Goal: Task Accomplishment & Management: Use online tool/utility

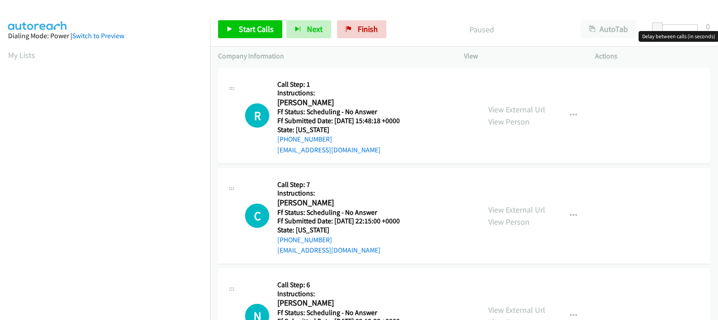
click at [671, 28] on div at bounding box center [677, 27] width 41 height 7
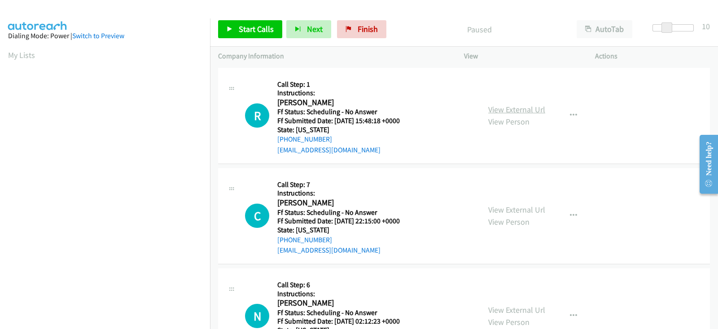
click at [499, 110] on link "View External Url" at bounding box center [516, 109] width 57 height 10
click at [240, 30] on span "Start Calls" at bounding box center [256, 29] width 35 height 10
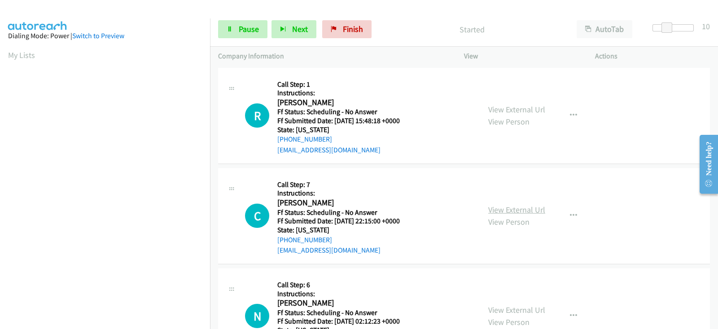
click at [497, 211] on link "View External Url" at bounding box center [516, 209] width 57 height 10
click at [501, 309] on link "View External Url" at bounding box center [516, 309] width 57 height 10
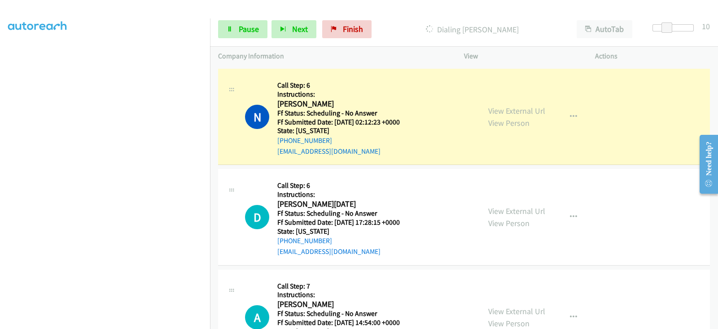
scroll to position [262, 0]
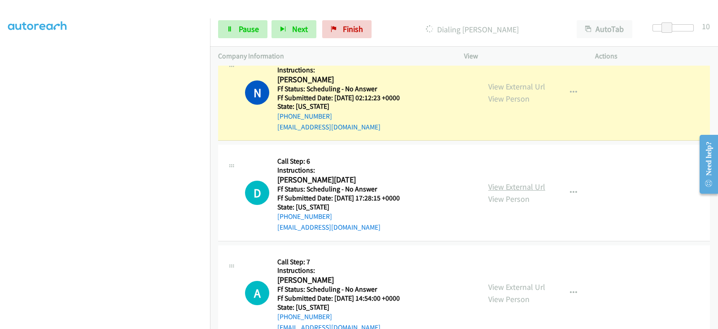
click at [497, 188] on link "View External Url" at bounding box center [516, 186] width 57 height 10
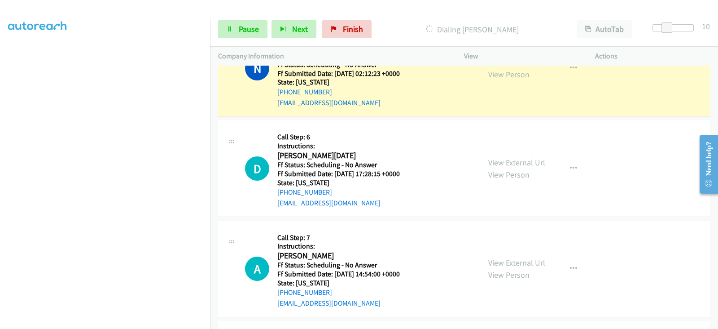
scroll to position [299, 0]
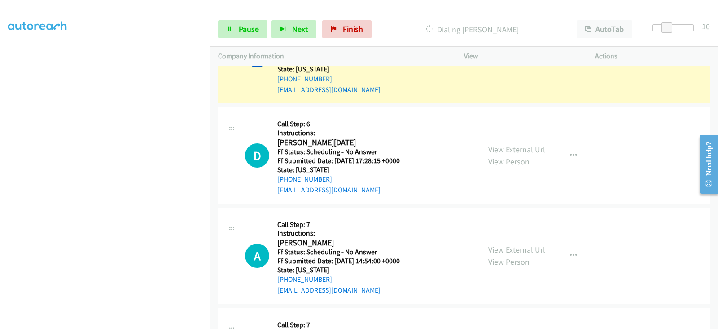
click at [498, 246] on link "View External Url" at bounding box center [516, 249] width 57 height 10
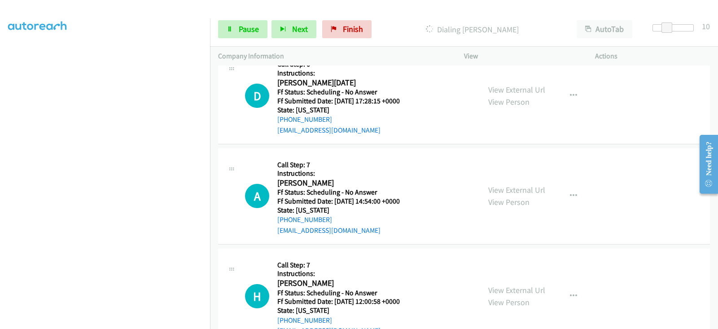
scroll to position [411, 0]
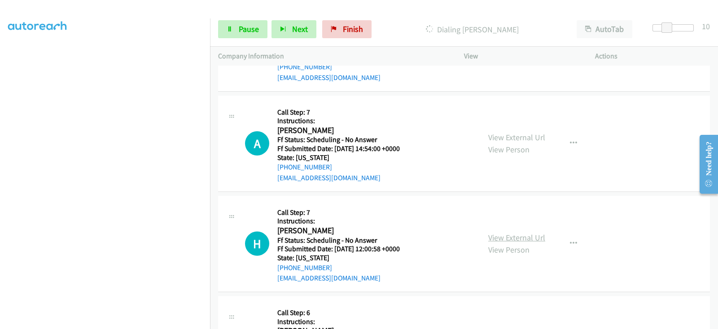
click at [492, 237] on link "View External Url" at bounding box center [516, 237] width 57 height 10
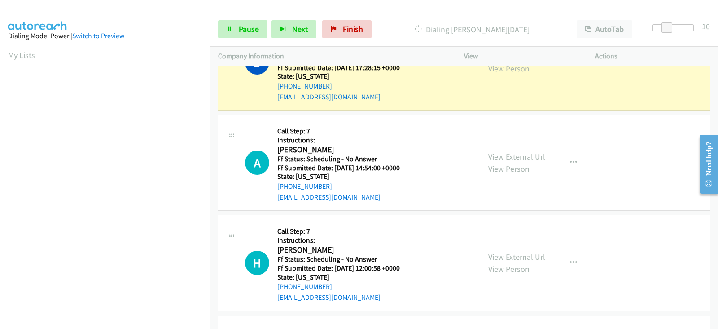
scroll to position [448, 0]
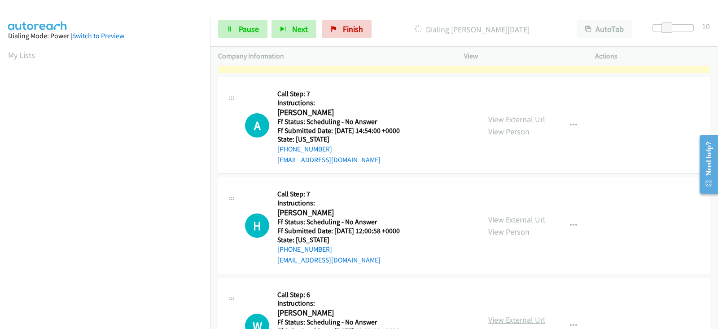
click at [499, 317] on link "View External Url" at bounding box center [516, 319] width 57 height 10
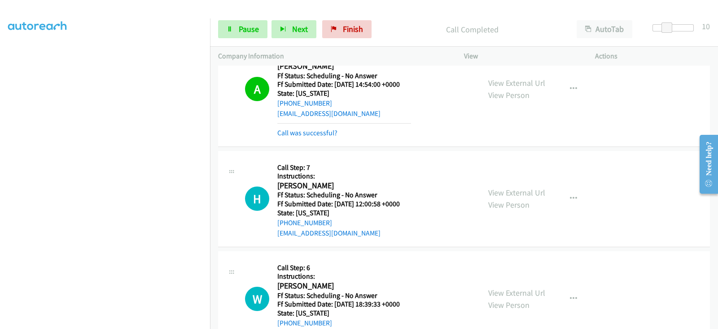
scroll to position [523, 0]
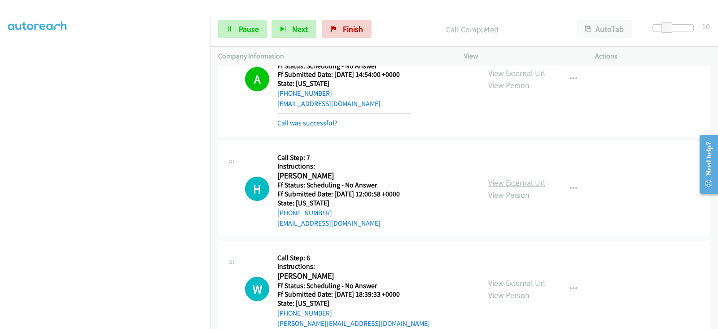
click at [497, 183] on link "View External Url" at bounding box center [516, 182] width 57 height 10
click at [499, 281] on link "View External Url" at bounding box center [516, 282] width 57 height 10
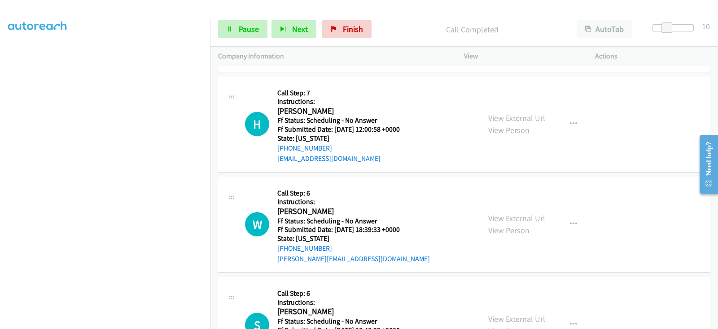
scroll to position [598, 0]
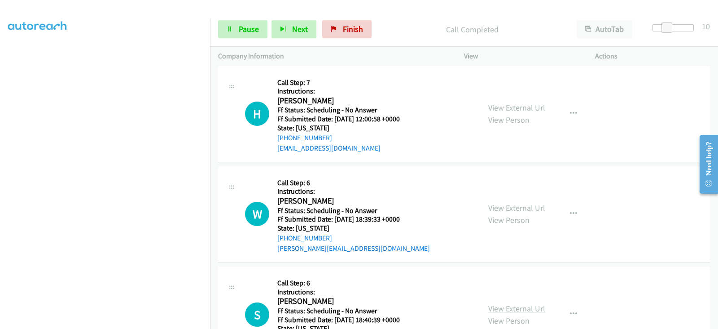
click at [494, 308] on link "View External Url" at bounding box center [516, 308] width 57 height 10
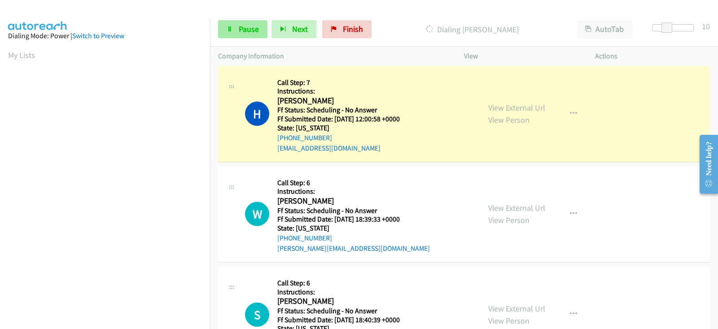
scroll to position [177, 0]
click at [248, 32] on span "Pause" at bounding box center [249, 29] width 20 height 10
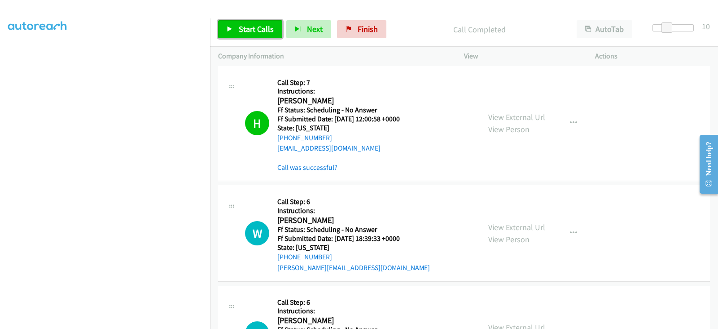
click at [237, 26] on link "Start Calls" at bounding box center [250, 29] width 64 height 18
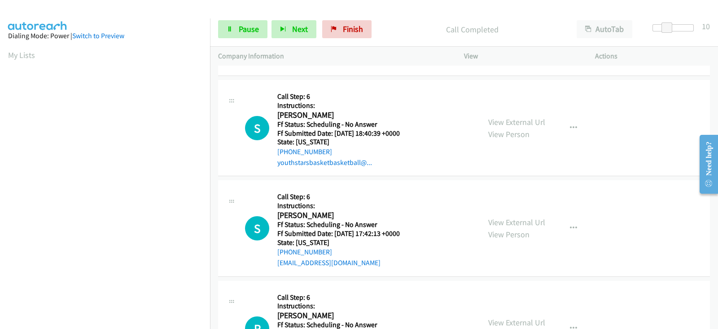
scroll to position [860, 0]
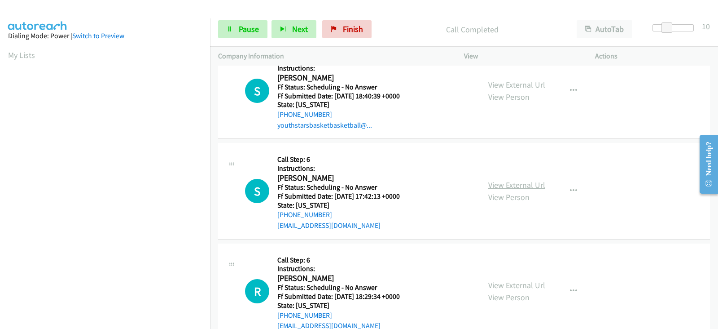
click at [497, 184] on link "View External Url" at bounding box center [516, 185] width 57 height 10
click at [493, 286] on link "View External Url" at bounding box center [516, 285] width 57 height 10
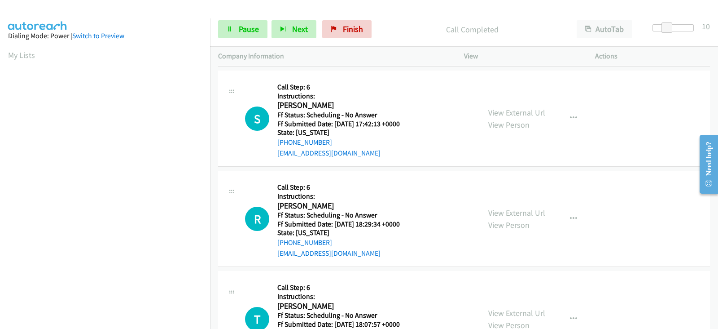
scroll to position [972, 0]
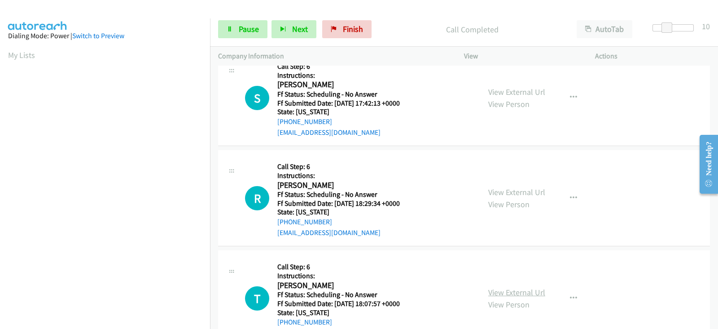
click at [498, 291] on link "View External Url" at bounding box center [516, 292] width 57 height 10
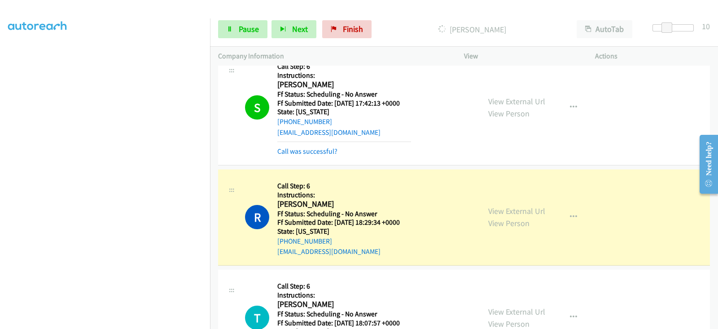
scroll to position [177, 0]
click at [247, 30] on span "Pause" at bounding box center [249, 29] width 20 height 10
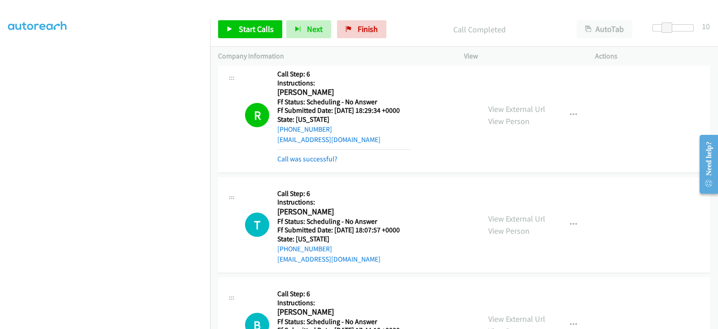
scroll to position [1085, 0]
click at [239, 30] on span "Start Calls" at bounding box center [256, 29] width 35 height 10
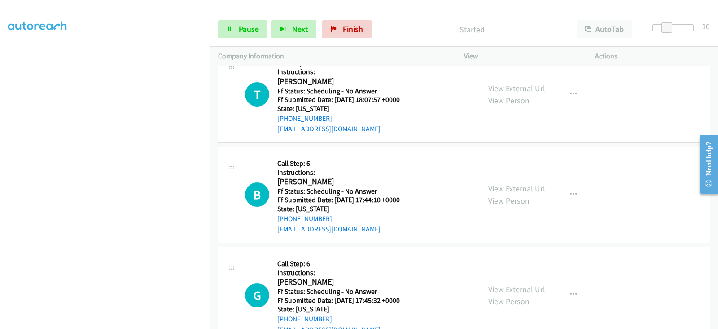
scroll to position [1235, 0]
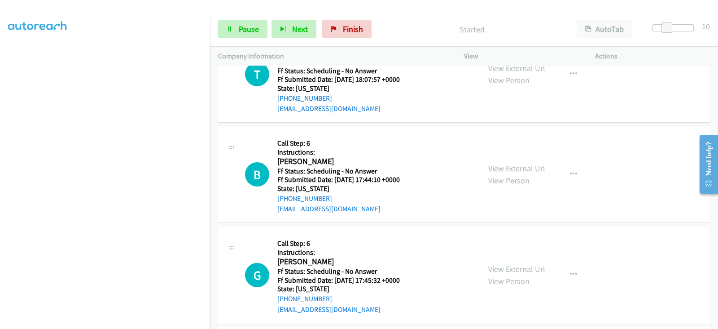
click at [498, 165] on link "View External Url" at bounding box center [516, 168] width 57 height 10
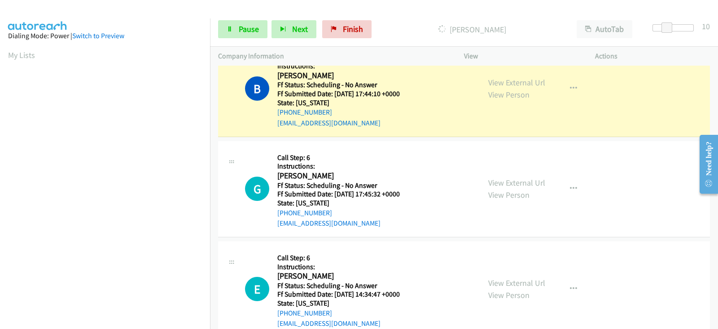
scroll to position [1384, 0]
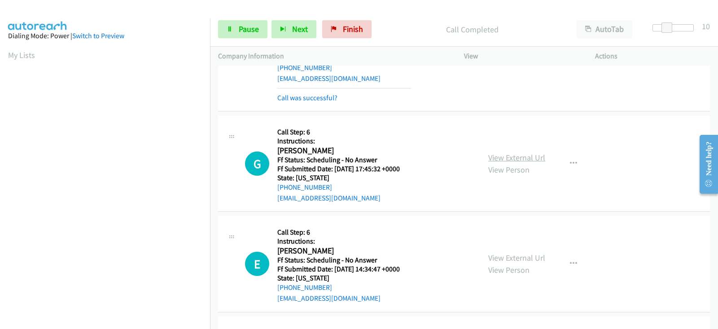
click at [500, 154] on link "View External Url" at bounding box center [516, 157] width 57 height 10
click at [493, 255] on link "View External Url" at bounding box center [516, 257] width 57 height 10
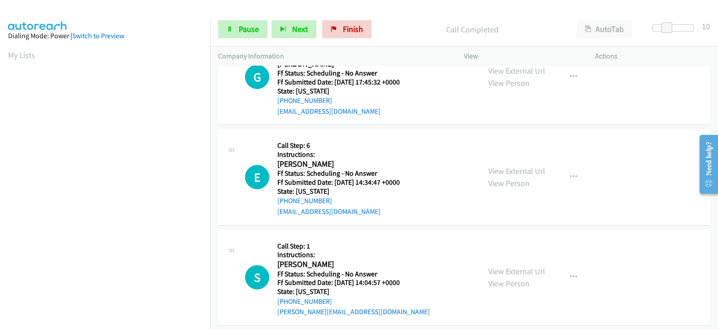
scroll to position [1459, 0]
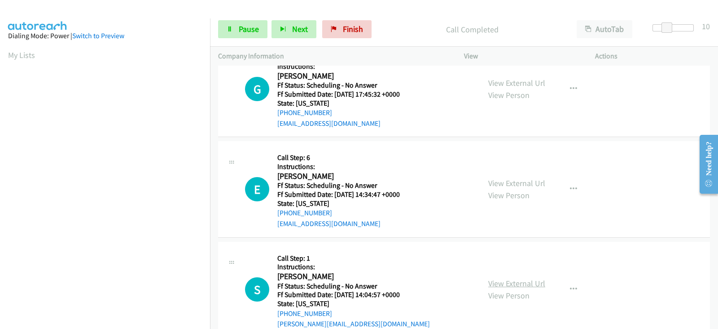
click at [491, 281] on link "View External Url" at bounding box center [516, 283] width 57 height 10
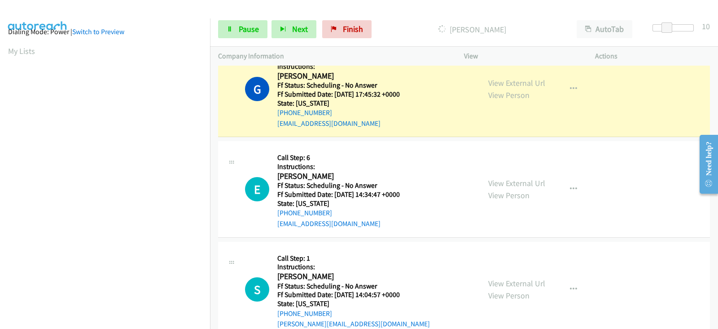
scroll to position [177, 0]
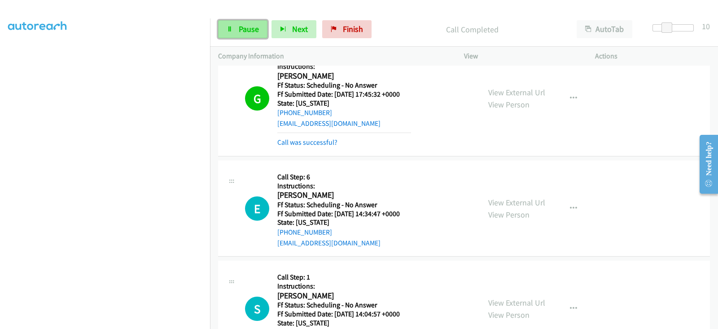
click at [240, 30] on span "Pause" at bounding box center [249, 29] width 20 height 10
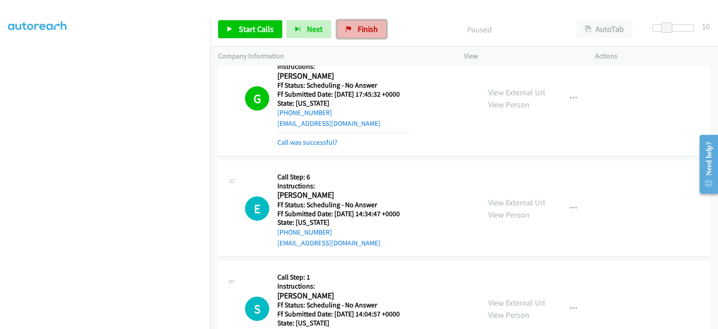
click at [363, 29] on span "Finish" at bounding box center [368, 29] width 20 height 10
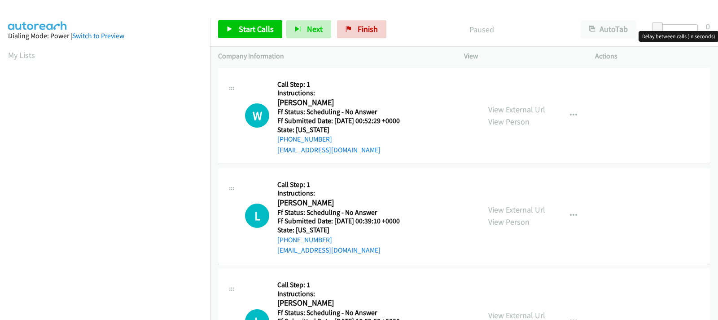
click at [674, 27] on div at bounding box center [677, 27] width 41 height 7
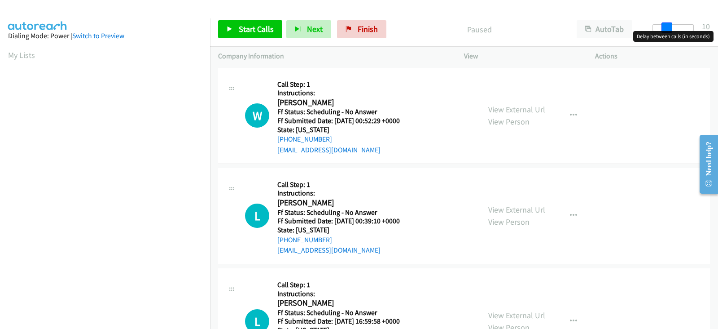
click at [669, 28] on span at bounding box center [667, 27] width 11 height 11
click at [509, 109] on link "View External Url" at bounding box center [516, 109] width 57 height 10
click at [503, 210] on link "View External Url" at bounding box center [516, 209] width 57 height 10
click at [506, 310] on link "View External Url" at bounding box center [516, 315] width 57 height 10
click at [249, 30] on span "Start Calls" at bounding box center [256, 29] width 35 height 10
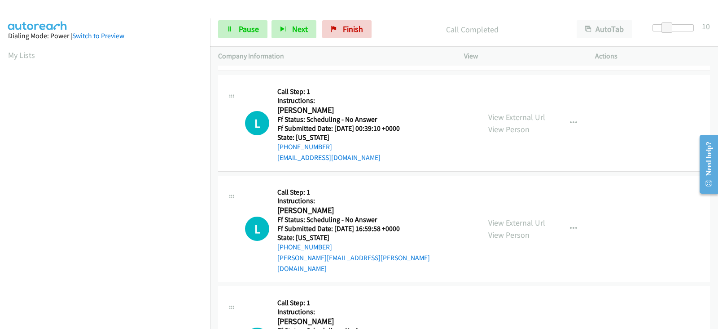
scroll to position [131, 0]
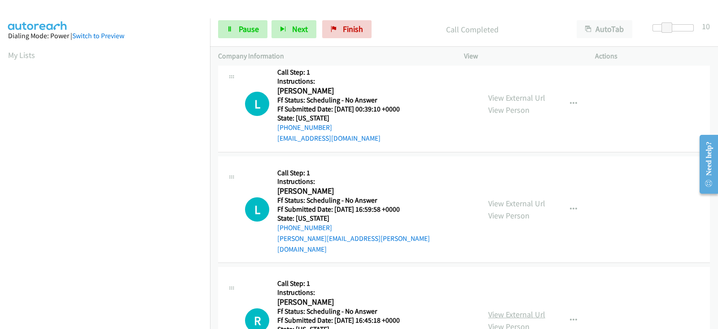
click at [488, 309] on link "View External Url" at bounding box center [516, 314] width 57 height 10
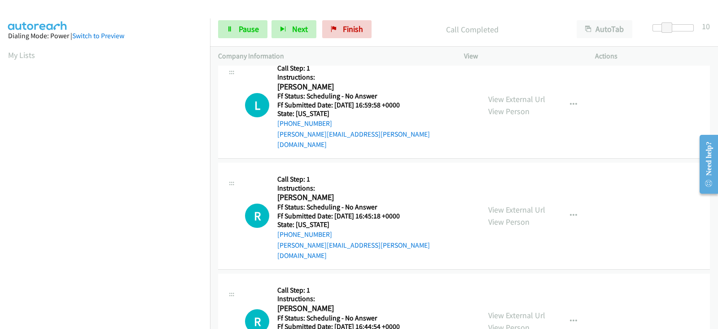
scroll to position [243, 0]
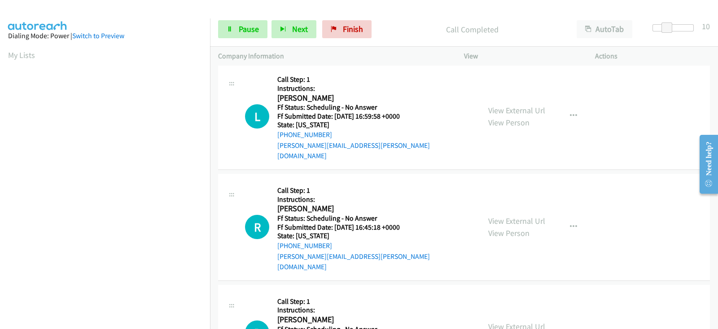
click at [495, 321] on link "View External Url" at bounding box center [516, 326] width 57 height 10
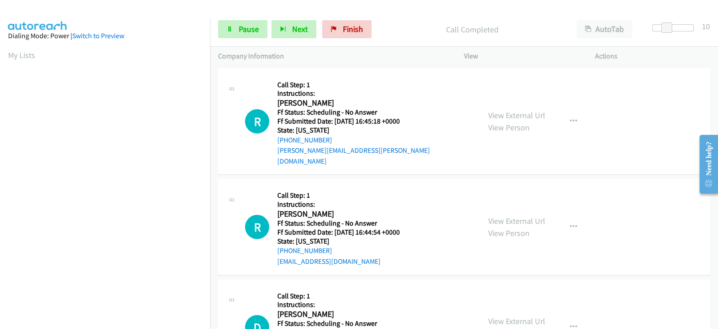
scroll to position [356, 0]
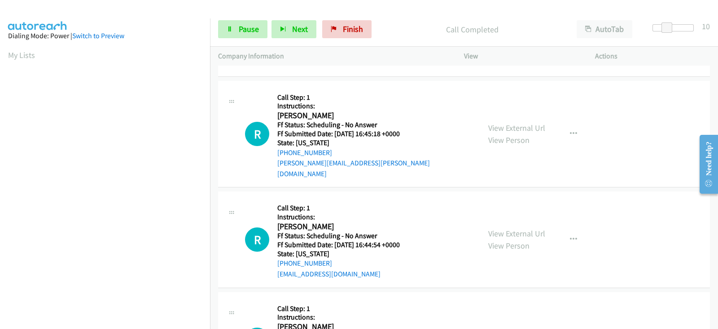
click at [503, 328] on link "View External Url" at bounding box center [516, 333] width 57 height 10
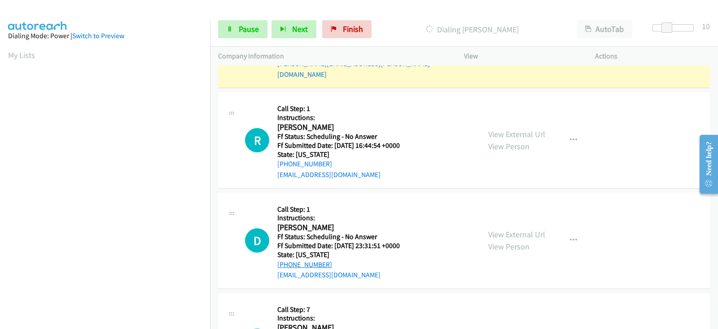
scroll to position [468, 0]
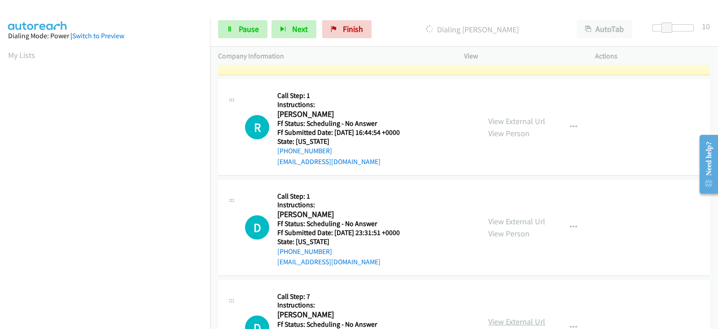
click at [510, 316] on link "View External Url" at bounding box center [516, 321] width 57 height 10
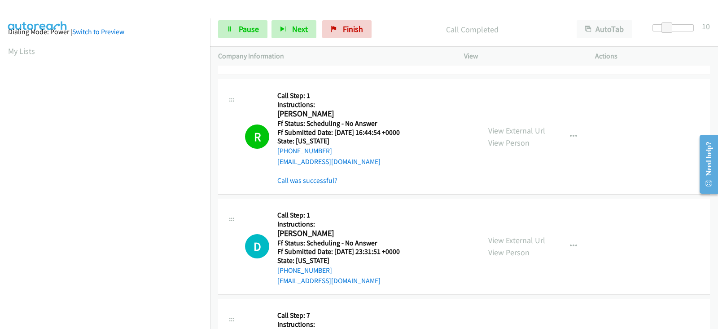
scroll to position [177, 0]
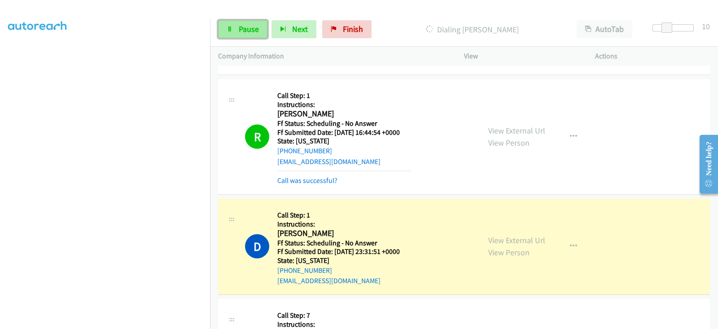
click at [248, 28] on span "Pause" at bounding box center [249, 29] width 20 height 10
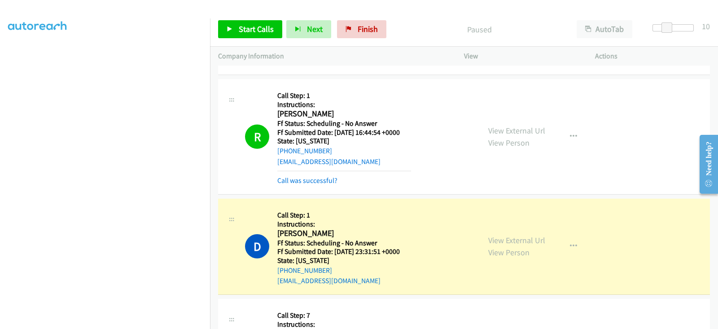
scroll to position [0, 0]
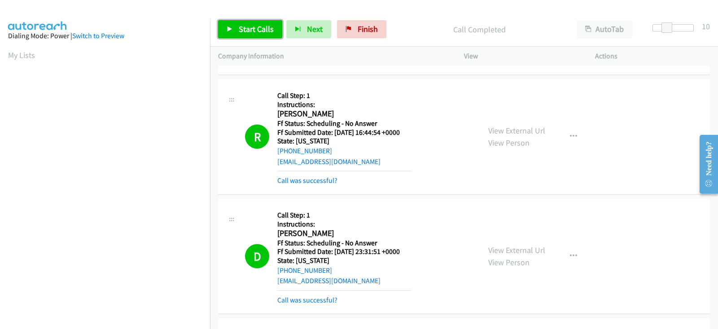
click at [246, 23] on link "Start Calls" at bounding box center [250, 29] width 64 height 18
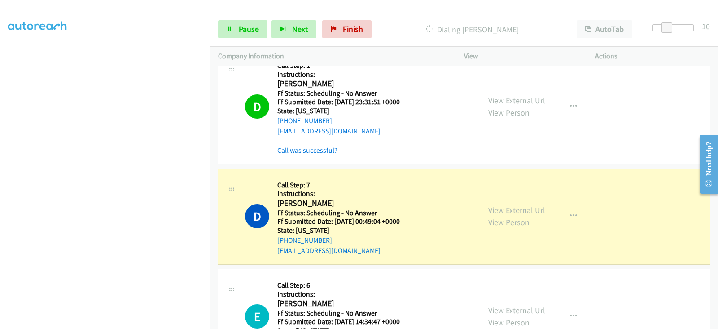
scroll to position [177, 0]
click at [246, 32] on span "Pause" at bounding box center [249, 29] width 20 height 10
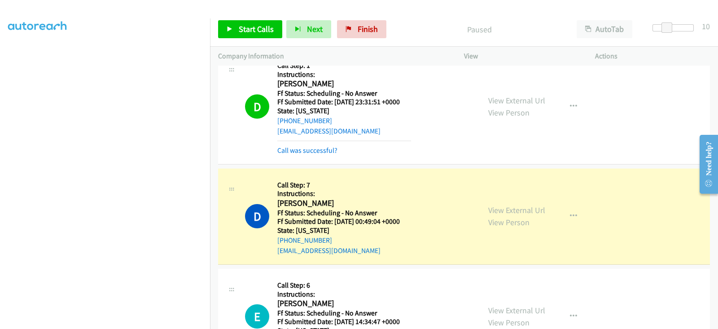
scroll to position [0, 0]
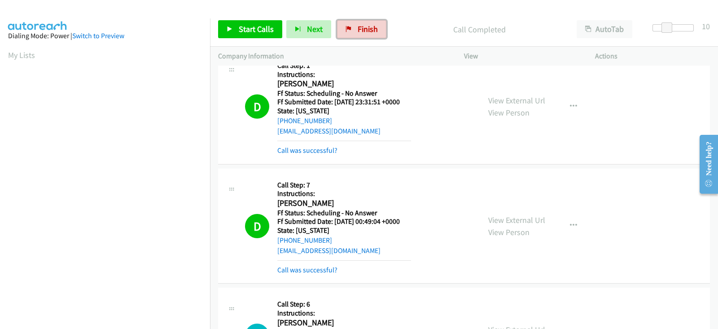
click at [348, 27] on icon at bounding box center [349, 29] width 6 height 6
